Goal: Find specific fact: Find specific fact

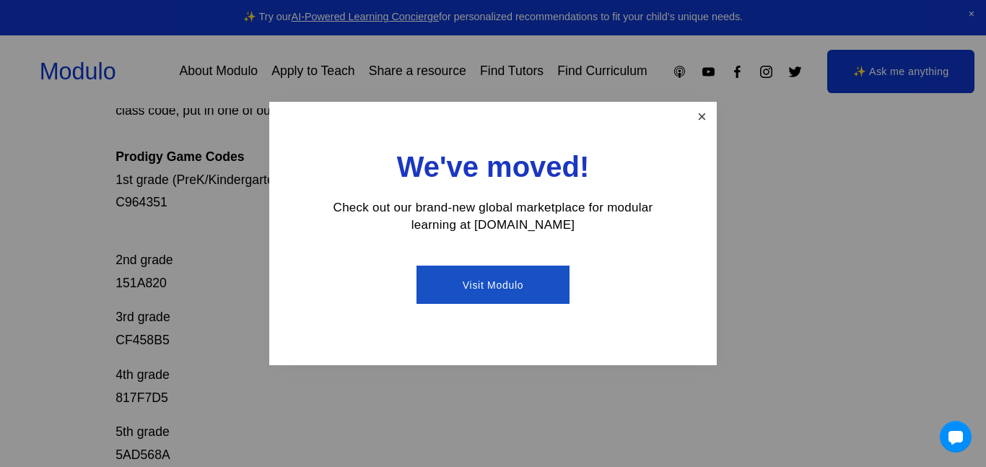
click at [705, 119] on link "Close" at bounding box center [702, 116] width 25 height 25
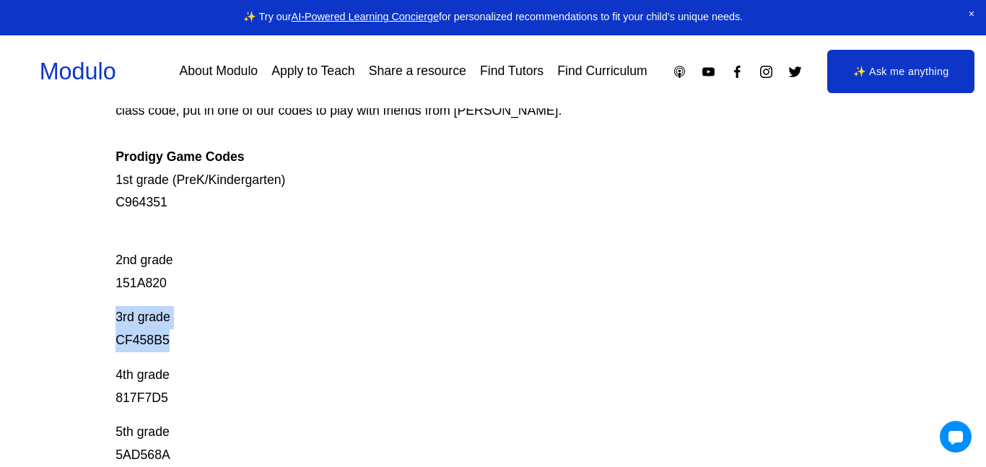
drag, startPoint x: 103, startPoint y: 327, endPoint x: 182, endPoint y: 332, distance: 79.6
click at [182, 332] on div "Prodigy Game Codes Prodigy is our go-to mastery- based tool to give kids lots o…" at bounding box center [493, 380] width 986 height 871
click at [182, 332] on p "3rd grade CF458B5" at bounding box center [455, 329] width 679 height 46
drag, startPoint x: 181, startPoint y: 333, endPoint x: 124, endPoint y: 336, distance: 57.2
click at [124, 336] on p "3rd grade CF458B5" at bounding box center [455, 329] width 679 height 46
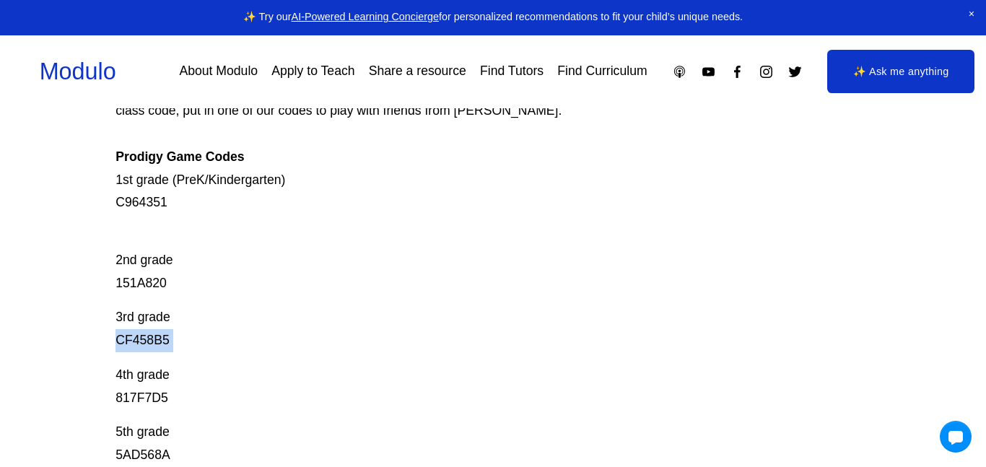
click at [124, 336] on p "3rd grade CF458B5" at bounding box center [455, 329] width 679 height 46
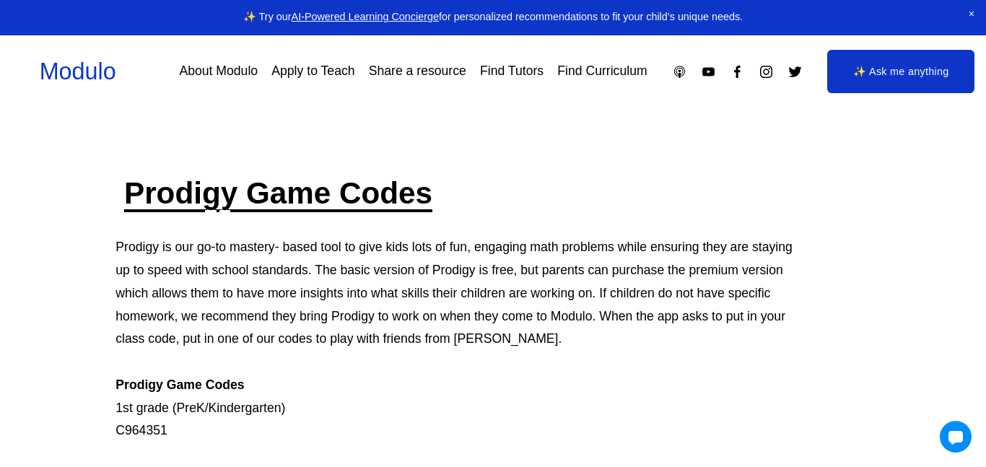
click at [334, 45] on div "Skip to Content Modulo About Modulo Apply to Teach Share a resource Find Tutors" at bounding box center [493, 71] width 986 height 73
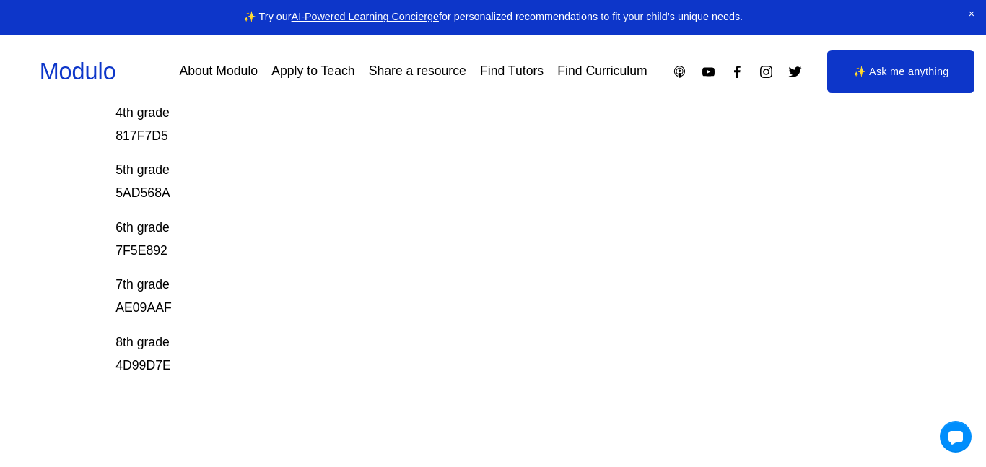
scroll to position [491, 0]
click at [334, 45] on div "Skip to Content Modulo About Modulo Apply to Teach Share a resource Find Tutors" at bounding box center [493, 71] width 986 height 73
click at [182, 331] on p "8th grade 4D99D7E" at bounding box center [455, 354] width 679 height 46
drag, startPoint x: 172, startPoint y: 347, endPoint x: 97, endPoint y: 350, distance: 74.5
click at [97, 350] on div "Prodigy Game Codes Prodigy is our go-to mastery- based tool to give kids lots o…" at bounding box center [493, 117] width 986 height 871
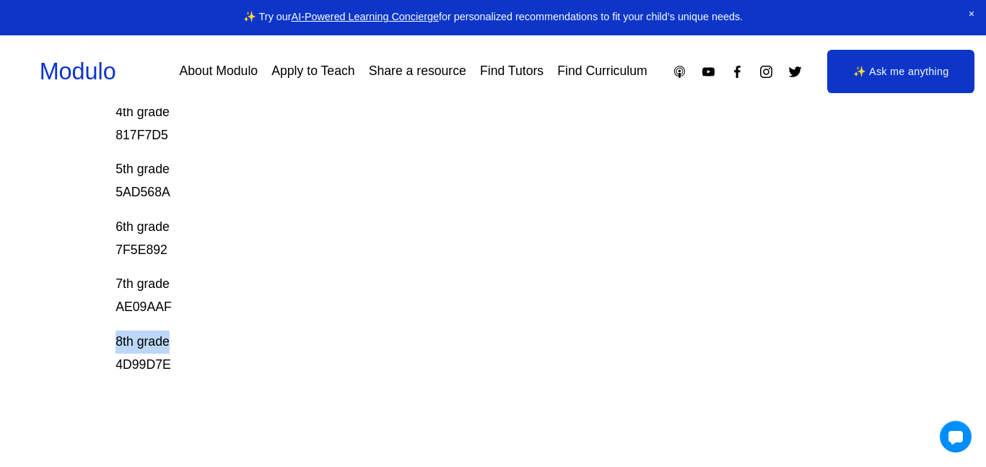
click at [97, 350] on div "Prodigy Game Codes Prodigy is our go-to mastery- based tool to give kids lots o…" at bounding box center [493, 117] width 986 height 871
drag, startPoint x: 105, startPoint y: 352, endPoint x: 209, endPoint y: 355, distance: 103.3
click at [209, 355] on div "Prodigy Game Codes Prodigy is our go-to mastery- based tool to give kids lots o…" at bounding box center [493, 117] width 986 height 871
click at [209, 355] on p "8th grade 4D99D7E" at bounding box center [455, 354] width 679 height 46
drag, startPoint x: 199, startPoint y: 355, endPoint x: 60, endPoint y: 357, distance: 138.6
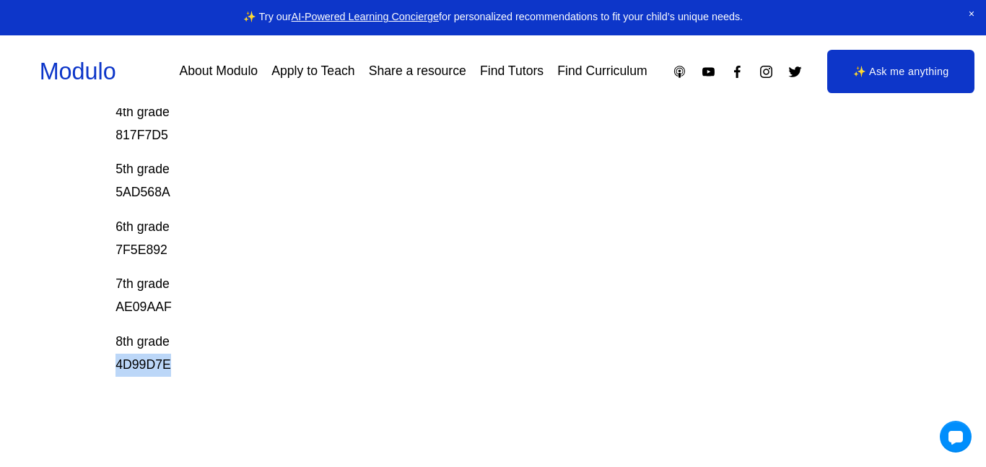
click at [60, 357] on div "Prodigy Game Codes Prodigy is our go-to mastery- based tool to give kids lots o…" at bounding box center [493, 117] width 986 height 871
drag, startPoint x: 85, startPoint y: 361, endPoint x: 289, endPoint y: 360, distance: 203.6
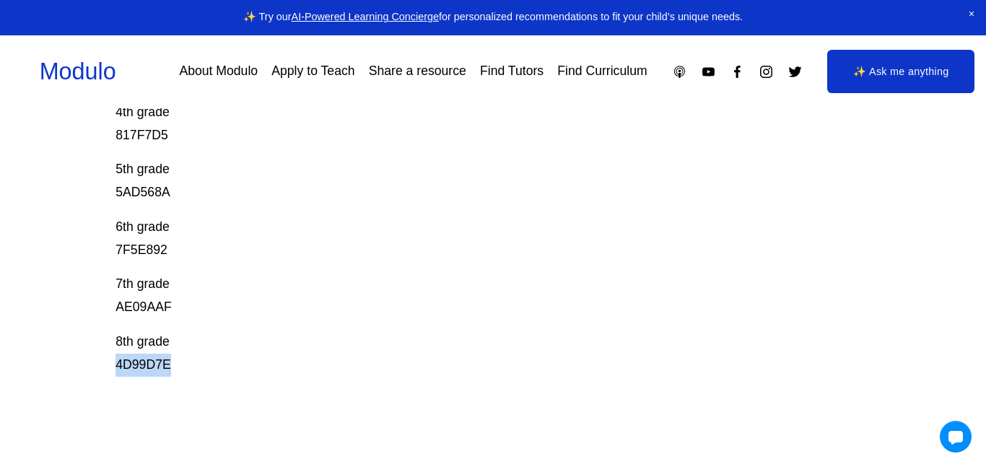
click at [289, 360] on div "Prodigy Game Codes Prodigy is our go-to mastery- based tool to give kids lots o…" at bounding box center [493, 117] width 986 height 871
click at [289, 360] on p "8th grade 4D99D7E" at bounding box center [455, 354] width 679 height 46
drag, startPoint x: 115, startPoint y: 365, endPoint x: 173, endPoint y: 380, distance: 60.2
click at [173, 380] on div "Prodigy Game Codes Prodigy is our go-to mastery- based tool to give kids lots o…" at bounding box center [455, 117] width 679 height 871
copy p "4D99D7E"
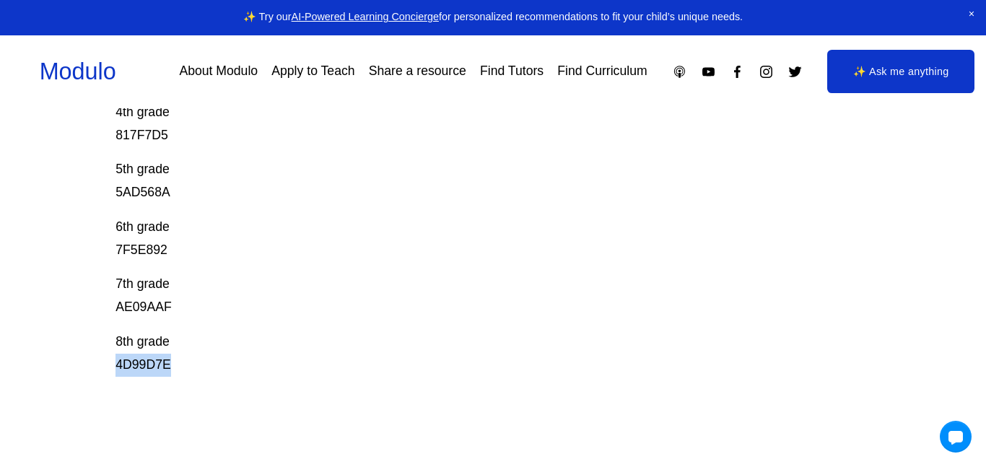
click at [524, 78] on link "Find Tutors" at bounding box center [512, 71] width 64 height 25
copy p "4D99D7E"
click at [170, 362] on p "8th grade 4D99D7E" at bounding box center [455, 354] width 679 height 46
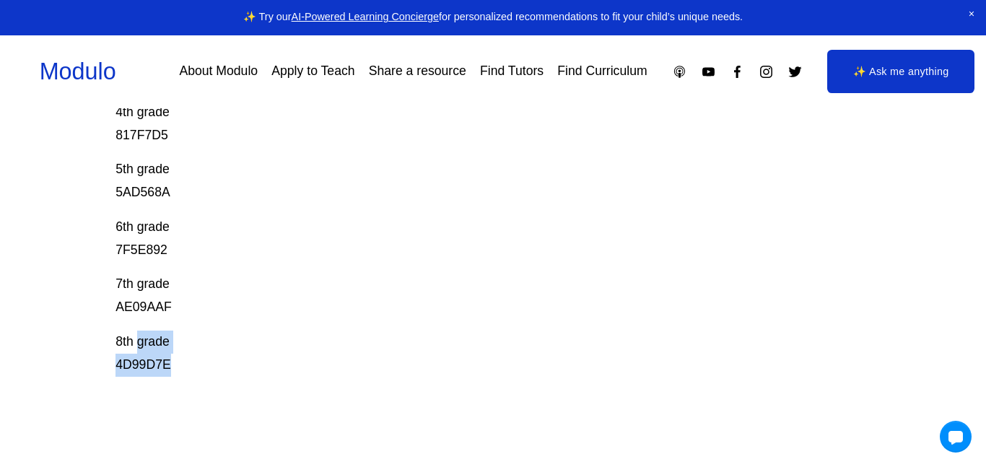
drag, startPoint x: 136, startPoint y: 351, endPoint x: 185, endPoint y: 402, distance: 70.5
click at [185, 402] on div "Prodigy Game Codes Prodigy is our go-to mastery- based tool to give kids lots o…" at bounding box center [455, 117] width 679 height 871
drag, startPoint x: 134, startPoint y: 372, endPoint x: 257, endPoint y: 327, distance: 131.3
click at [257, 327] on div "Prodigy Game Codes Prodigy is our go-to mastery- based tool to give kids lots o…" at bounding box center [455, 29] width 679 height 694
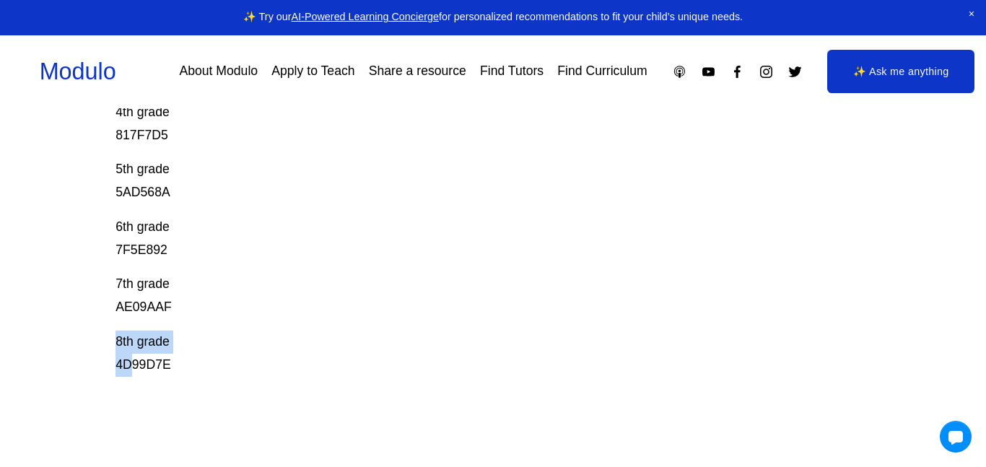
click at [257, 332] on p "8th grade 4D99D7E" at bounding box center [455, 354] width 679 height 46
drag, startPoint x: 164, startPoint y: 359, endPoint x: 106, endPoint y: 370, distance: 58.9
click at [106, 370] on div "Prodigy Game Codes Prodigy is our go-to mastery- based tool to give kids lots o…" at bounding box center [493, 117] width 986 height 871
click at [119, 364] on p "8th grade 4D99D7E" at bounding box center [455, 354] width 679 height 46
drag, startPoint x: 110, startPoint y: 362, endPoint x: 252, endPoint y: 373, distance: 141.9
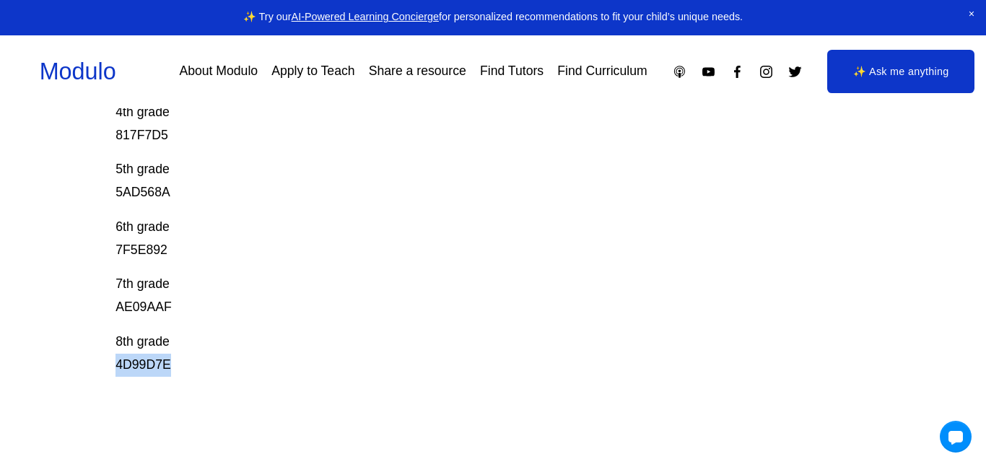
click at [252, 373] on div "Prodigy Game Codes Prodigy is our go-to mastery- based tool to give kids lots o…" at bounding box center [493, 117] width 986 height 871
copy p "4D99D7E"
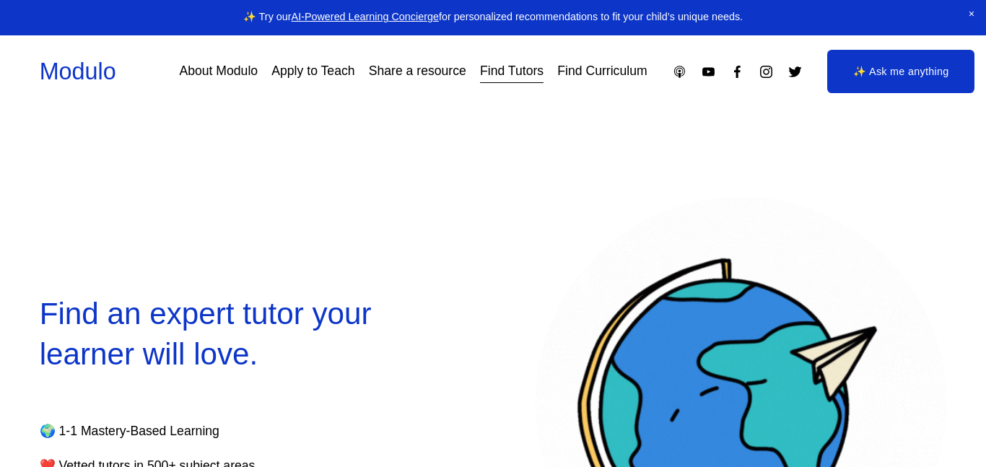
select select "**"
